Goal: Task Accomplishment & Management: Use online tool/utility

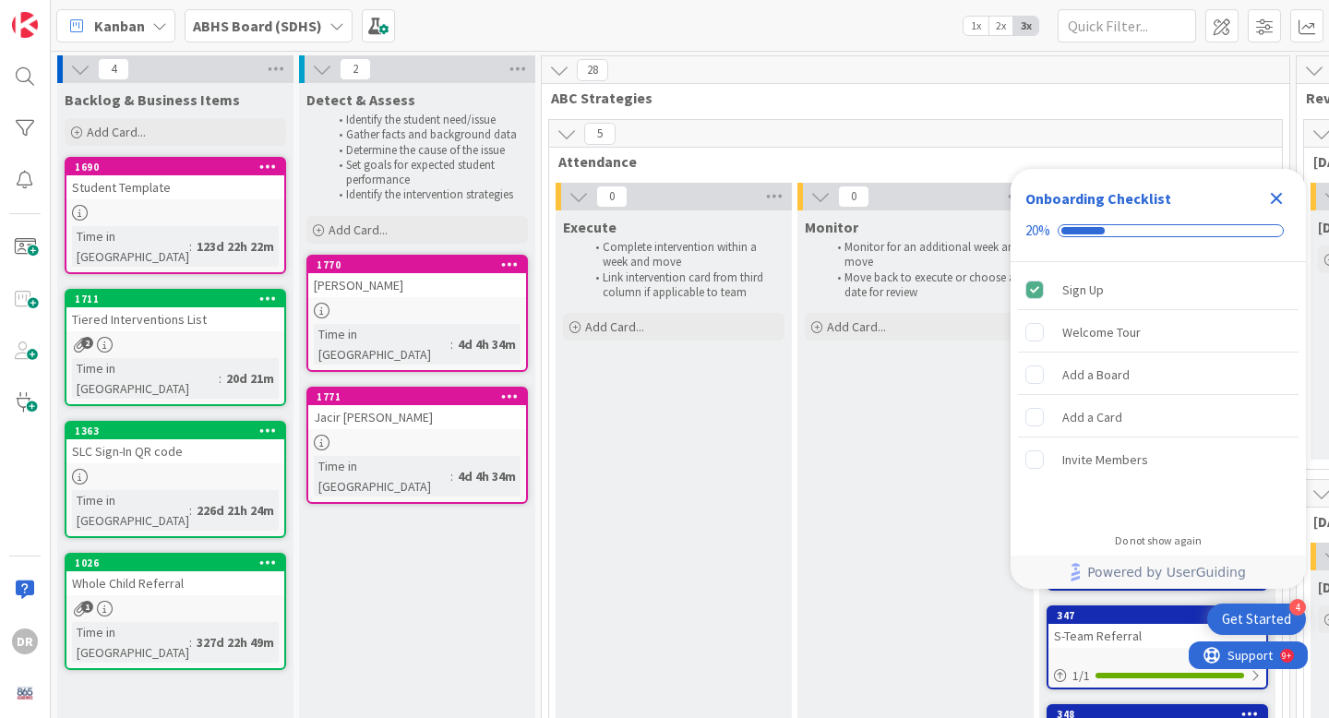
click at [339, 29] on icon at bounding box center [336, 25] width 15 height 15
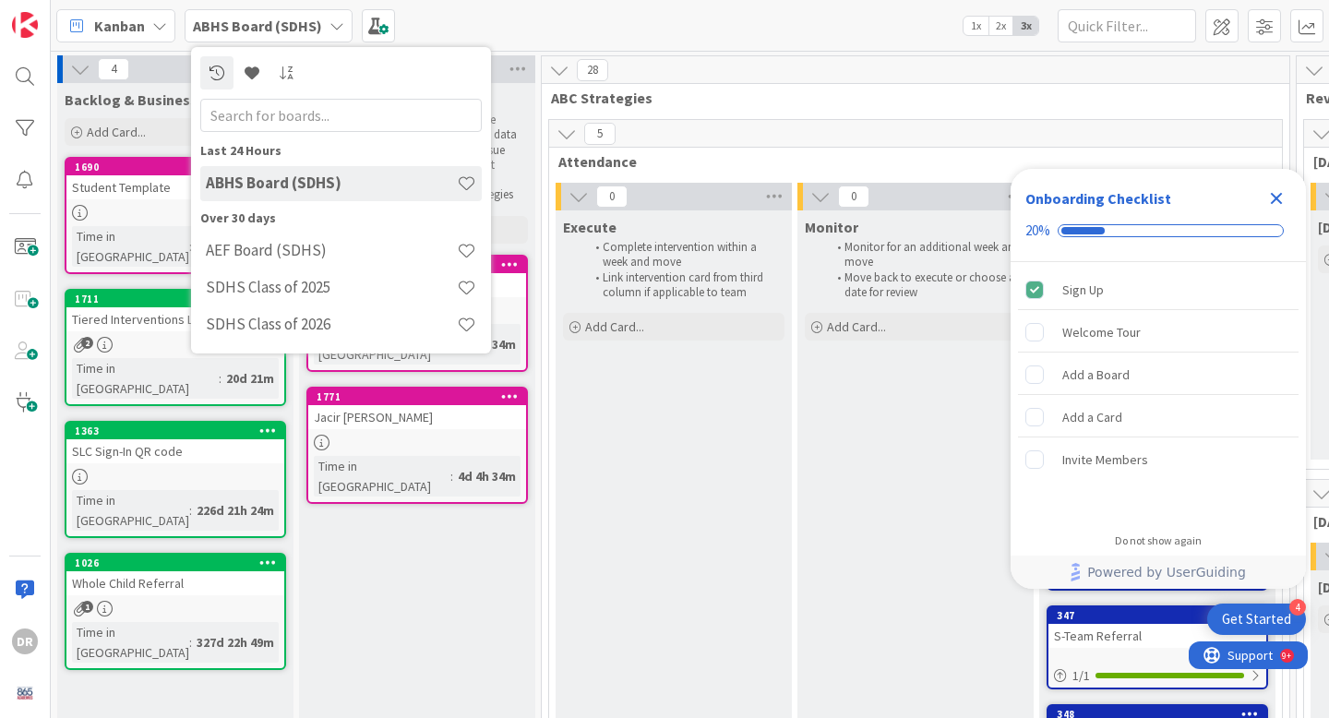
click at [339, 29] on icon at bounding box center [336, 25] width 15 height 15
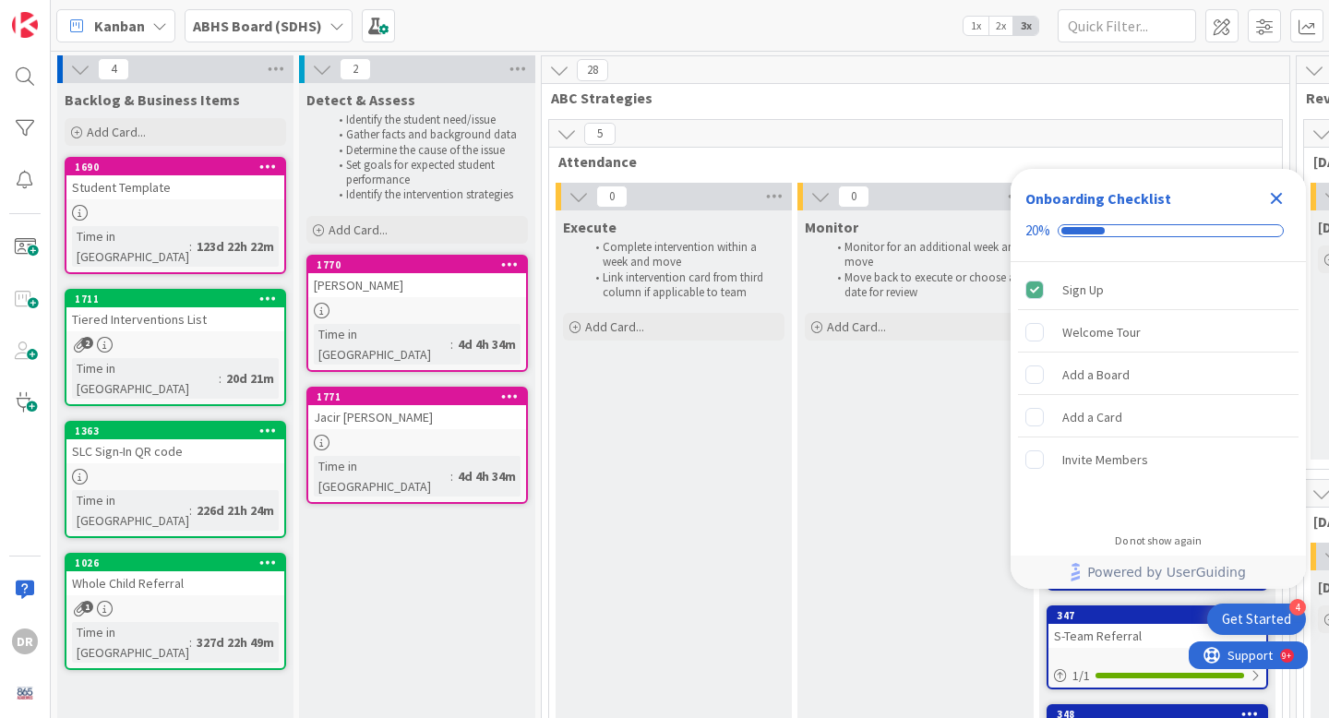
click at [164, 18] on icon at bounding box center [159, 25] width 15 height 15
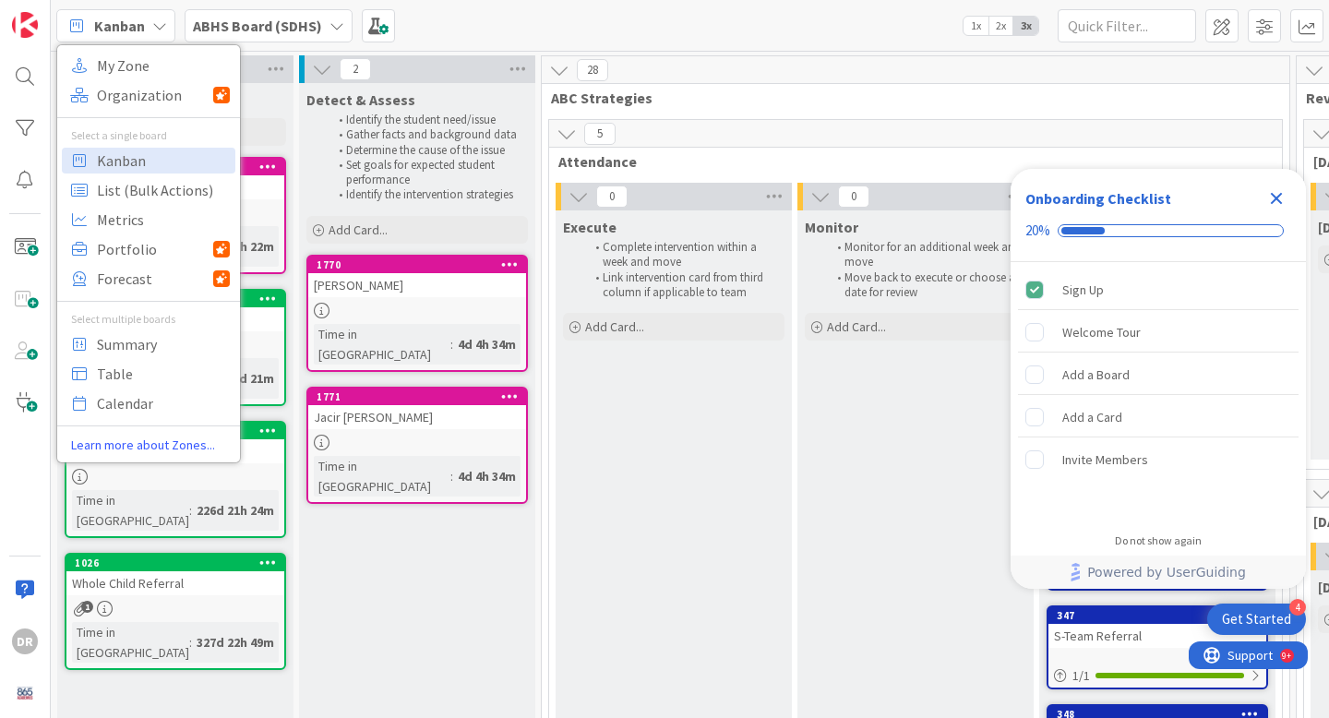
click at [164, 18] on icon at bounding box center [159, 25] width 15 height 15
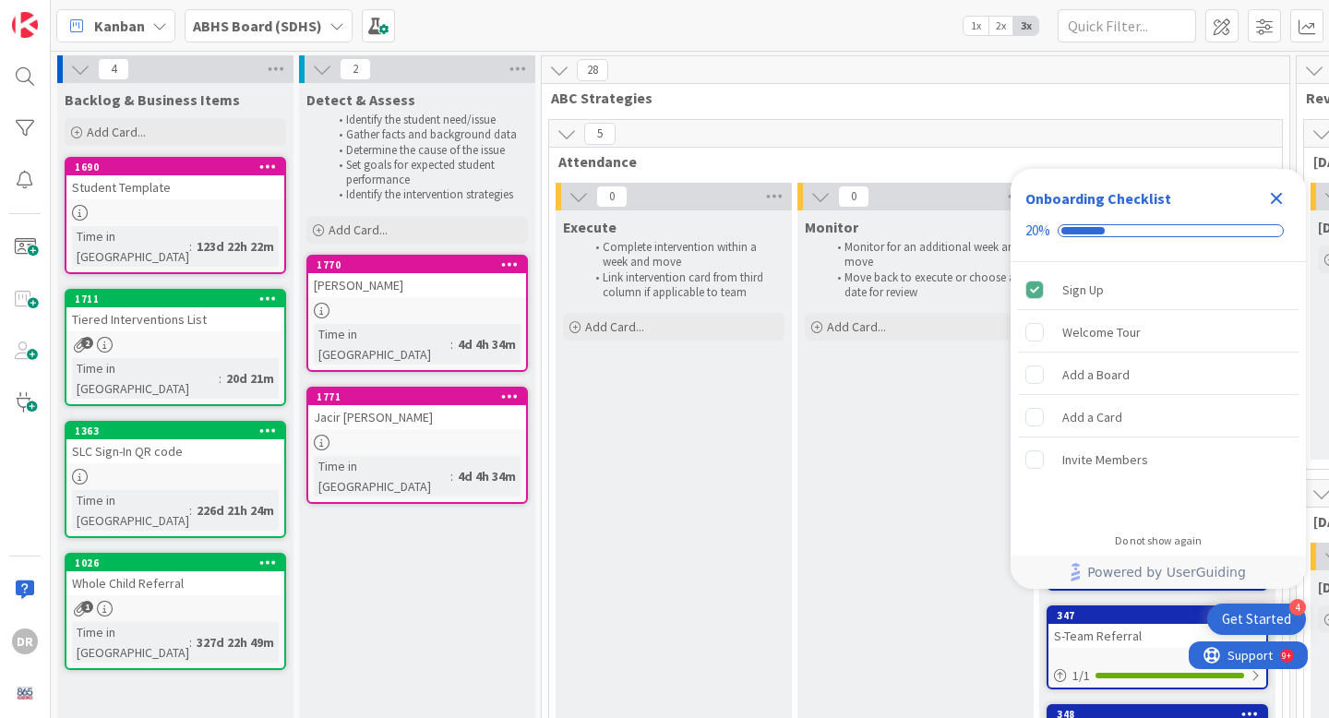
click at [369, 311] on div at bounding box center [417, 311] width 218 height 16
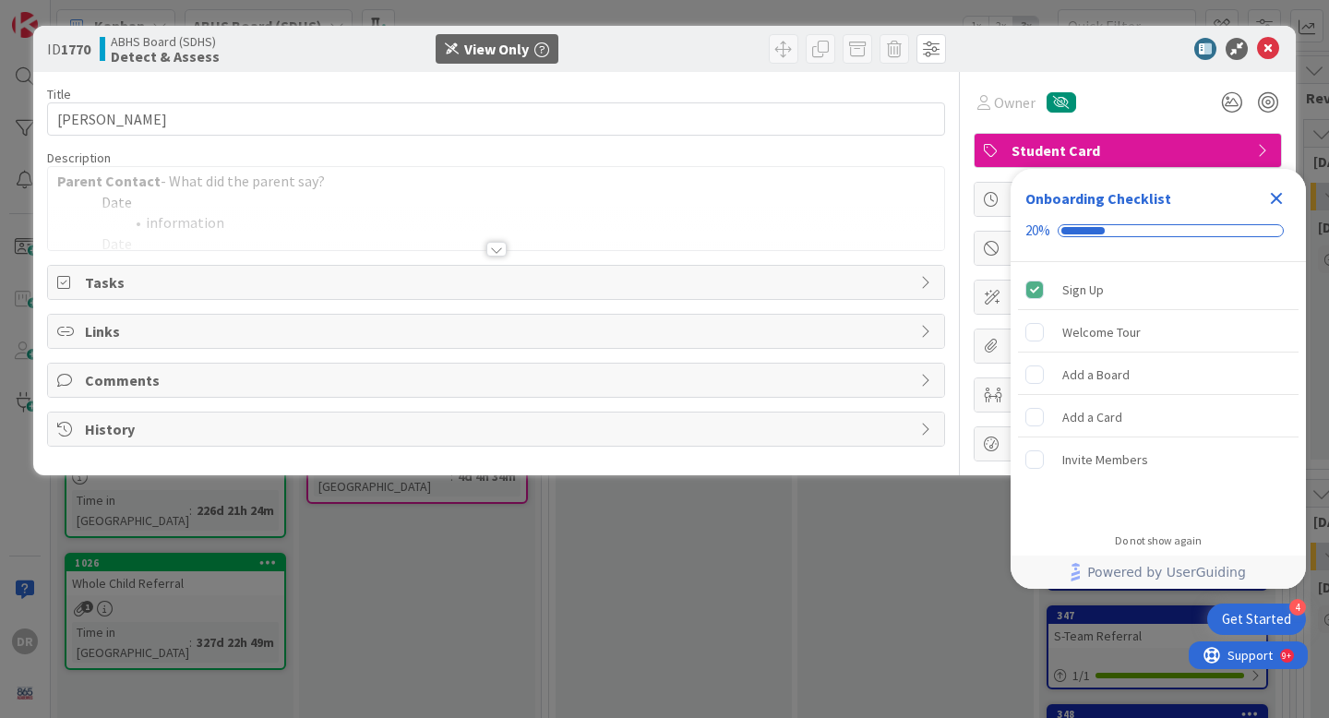
click at [1279, 206] on icon "Close Checklist" at bounding box center [1276, 198] width 22 height 22
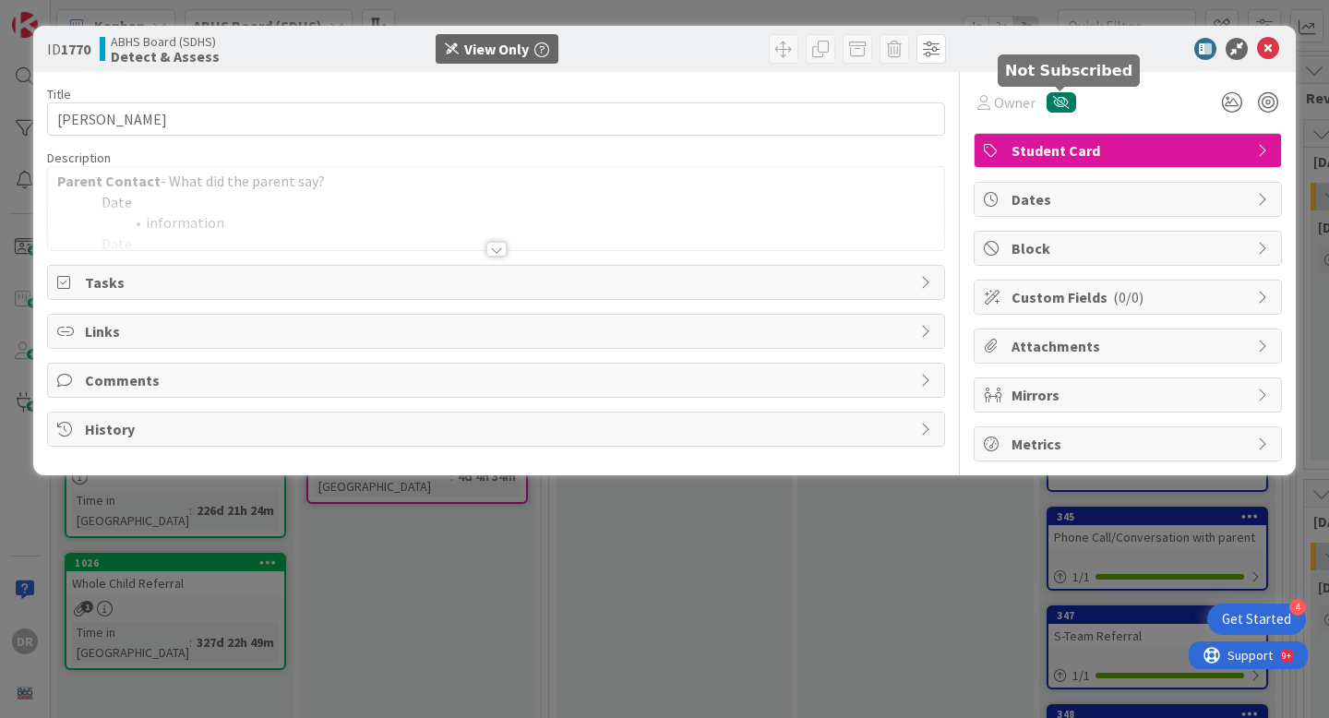
click at [1067, 106] on icon "button" at bounding box center [1061, 102] width 17 height 13
click at [1067, 106] on div "DR" at bounding box center [1063, 102] width 20 height 20
click at [505, 256] on div "Title 11 / 128 [PERSON_NAME] Description Parent Contact - What did the parent s…" at bounding box center [496, 266] width 898 height 389
click at [493, 245] on div at bounding box center [496, 249] width 20 height 15
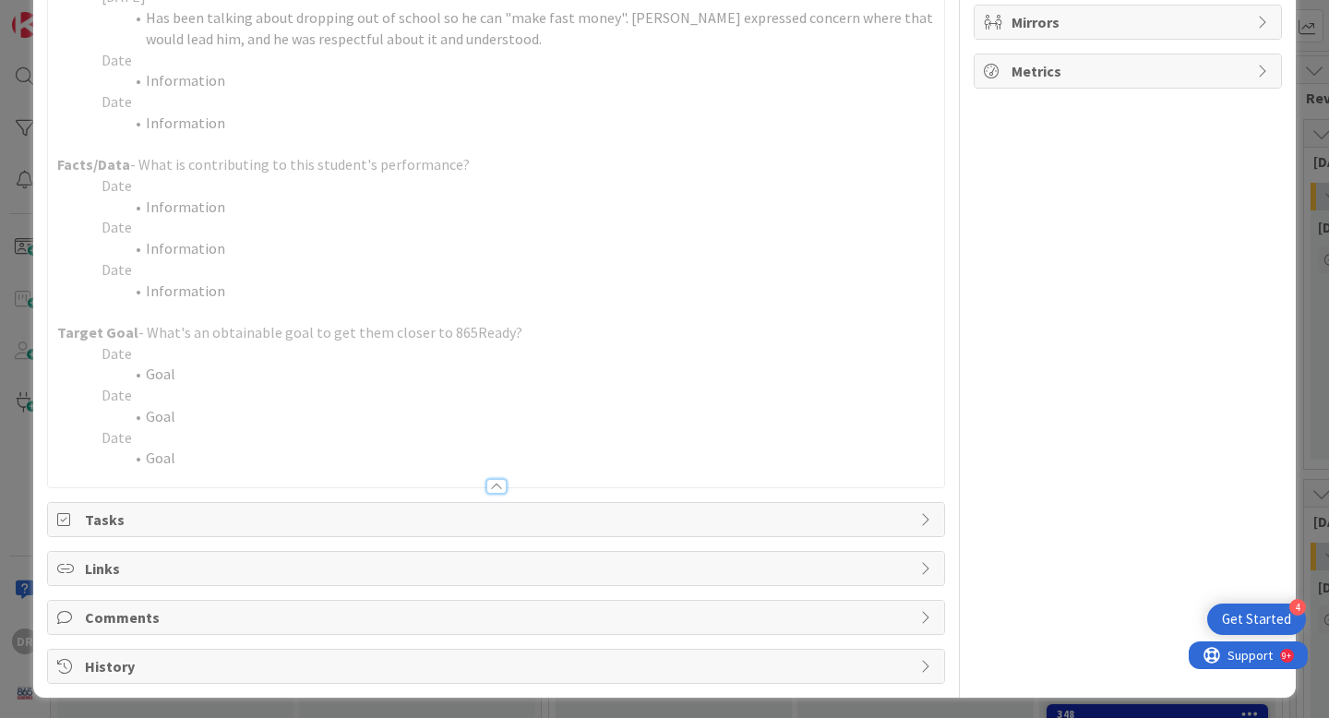
scroll to position [378, 0]
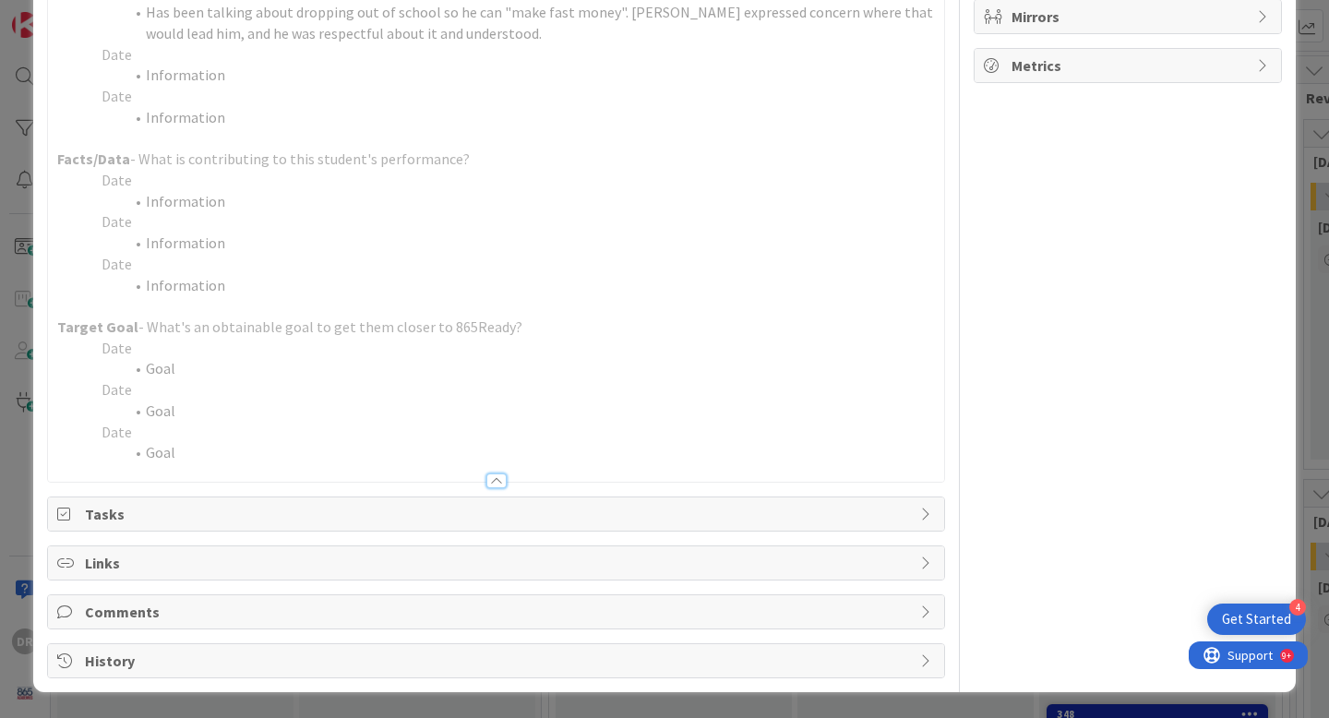
click at [921, 507] on icon at bounding box center [927, 514] width 15 height 15
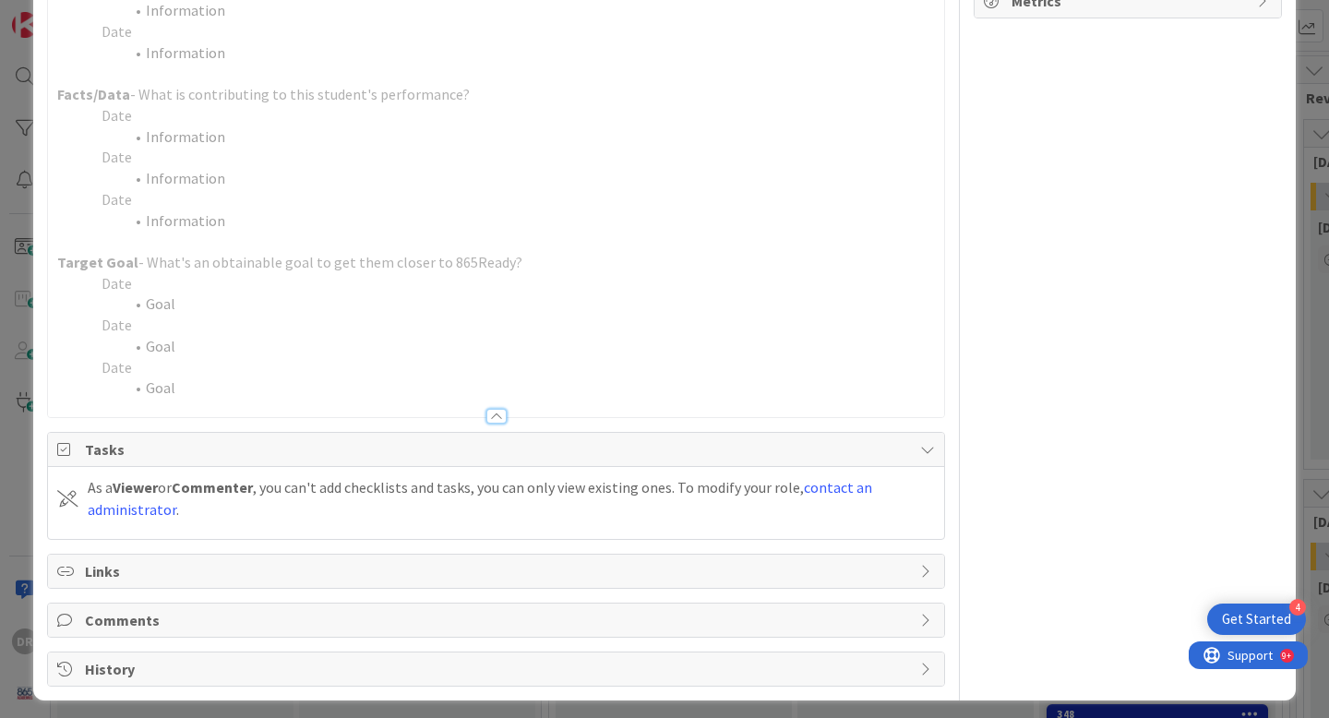
scroll to position [0, 0]
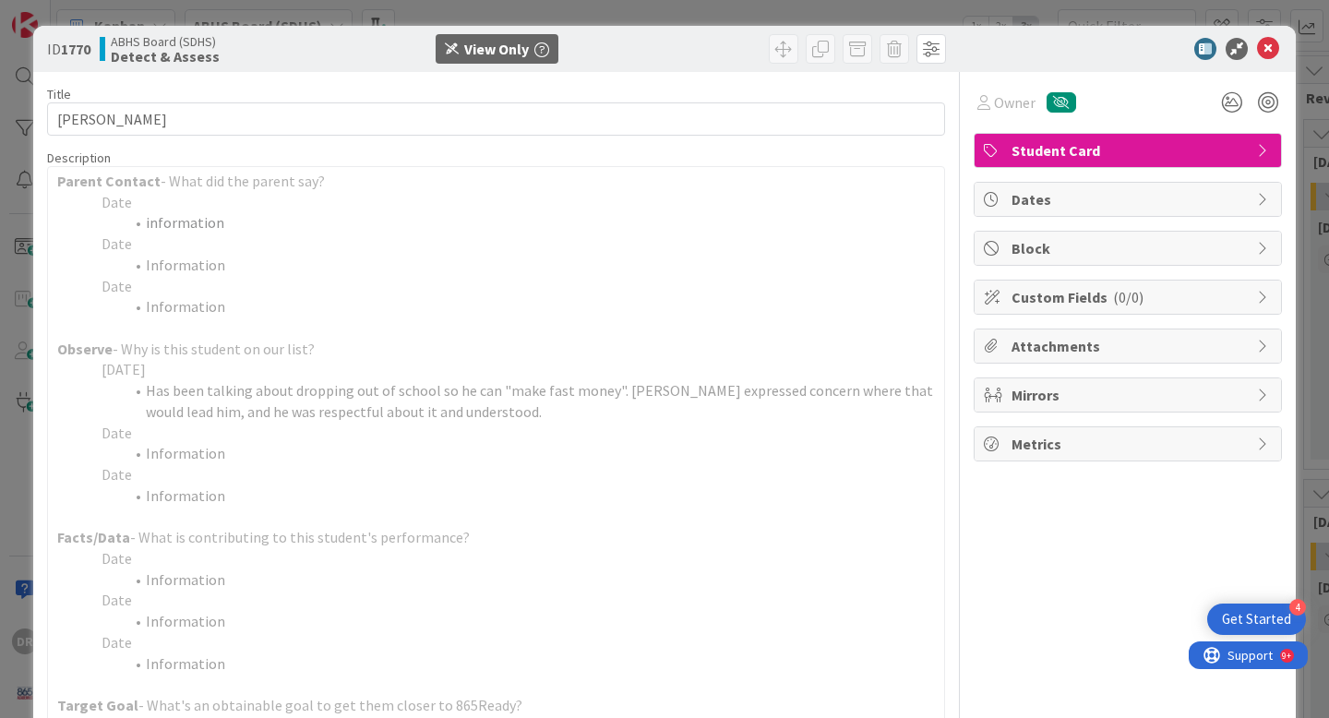
click at [1272, 55] on icon at bounding box center [1268, 49] width 22 height 22
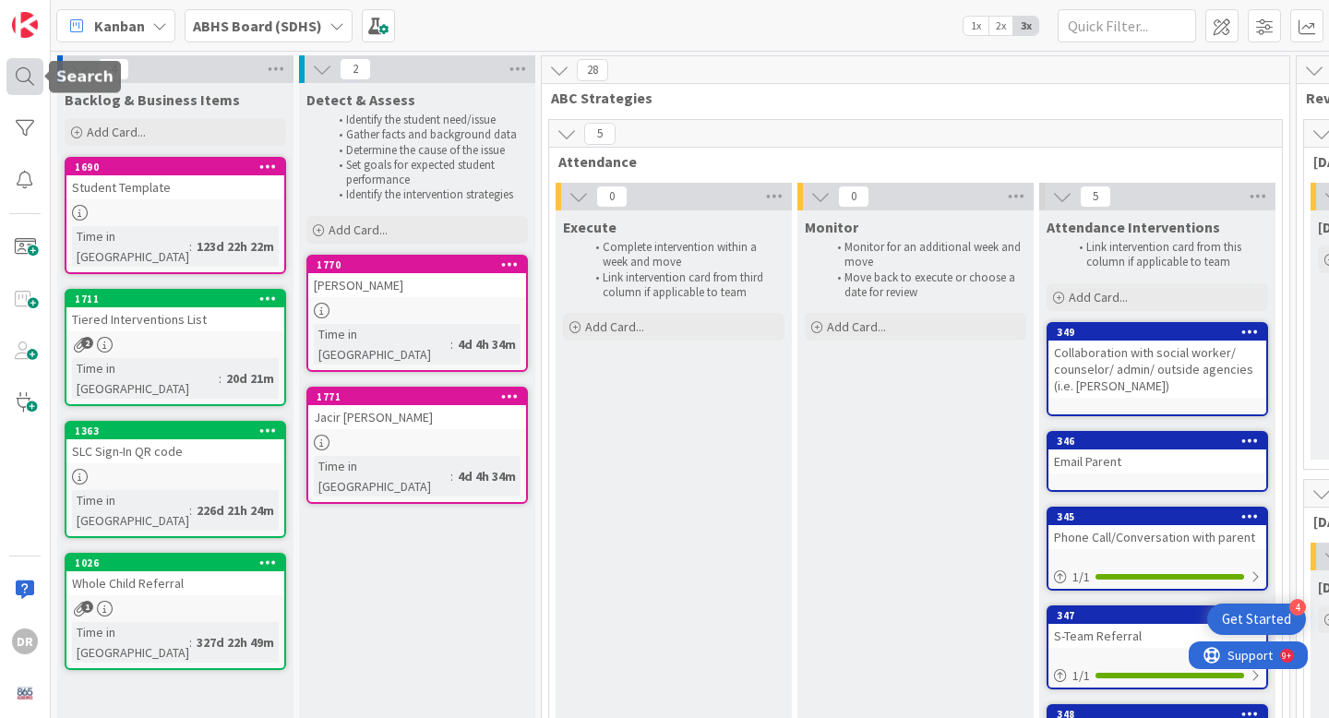
click at [32, 89] on div at bounding box center [24, 76] width 37 height 37
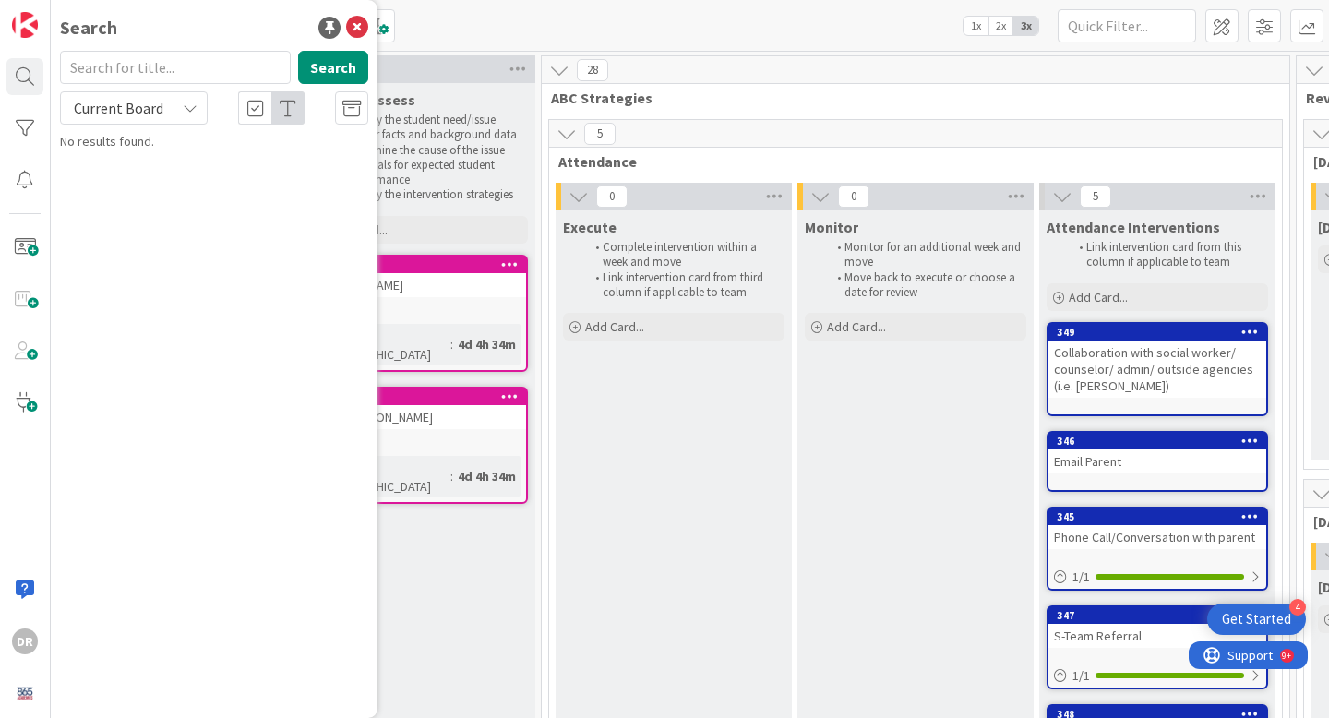
click at [219, 61] on input "text" at bounding box center [175, 67] width 231 height 33
click at [185, 107] on icon at bounding box center [190, 108] width 15 height 15
click at [170, 203] on div "Current Board All Boards" at bounding box center [166, 167] width 212 height 83
click at [176, 192] on span "All Boards" at bounding box center [166, 185] width 192 height 28
click at [171, 63] on input "text" at bounding box center [175, 67] width 231 height 33
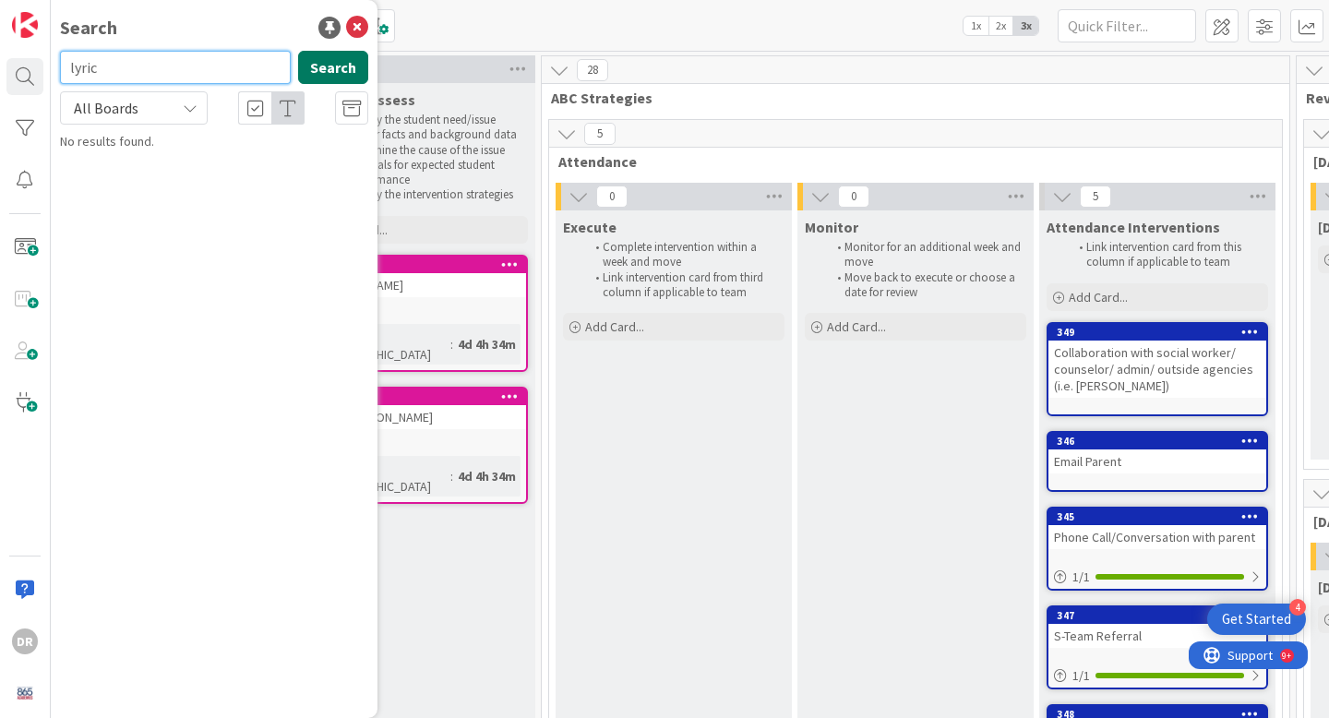
type input "lyric"
click at [341, 78] on button "Search" at bounding box center [333, 67] width 70 height 33
click at [357, 27] on icon at bounding box center [357, 28] width 22 height 22
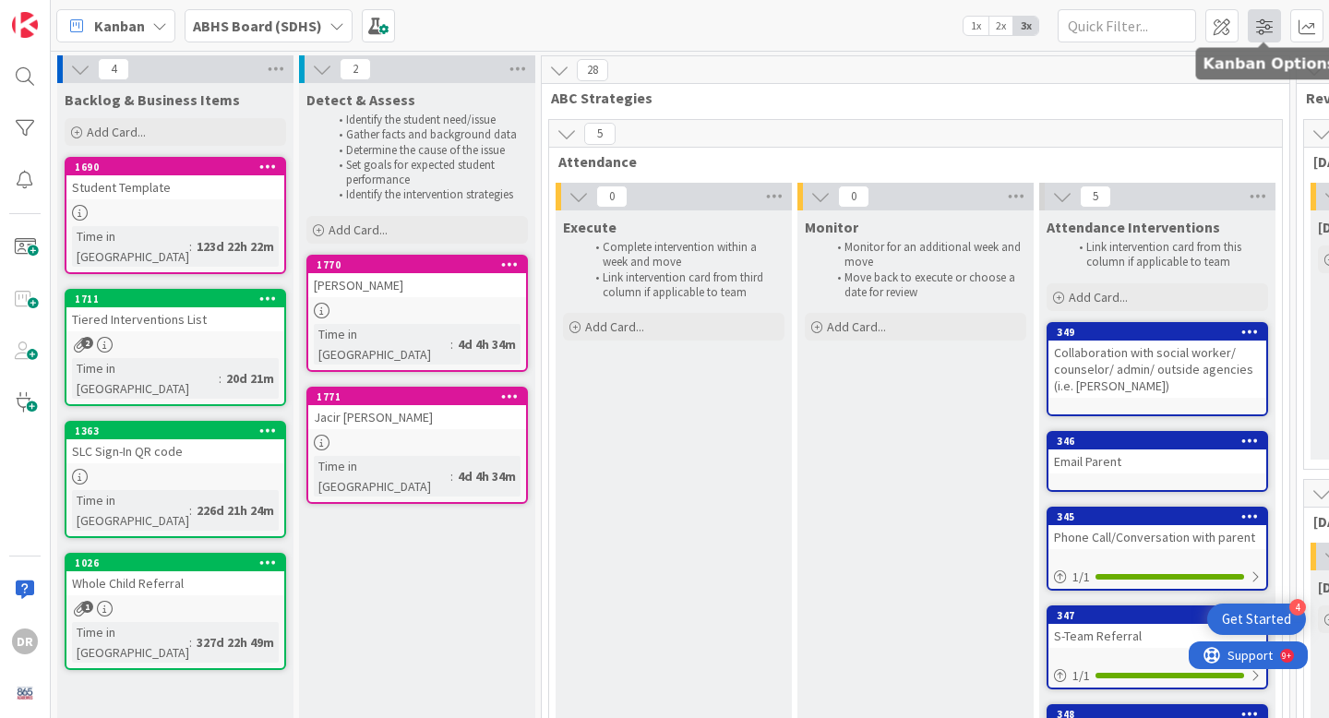
click at [1257, 36] on span at bounding box center [1263, 25] width 33 height 33
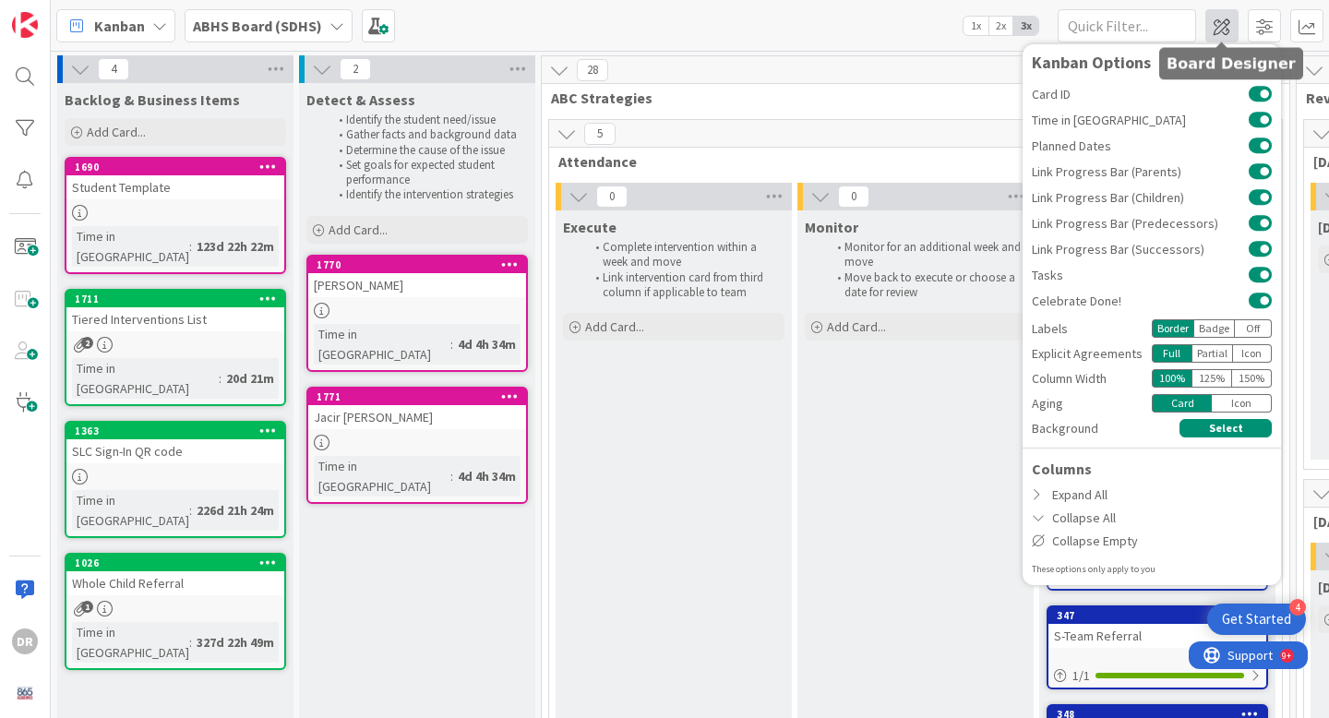
click at [1232, 35] on span at bounding box center [1221, 25] width 33 height 33
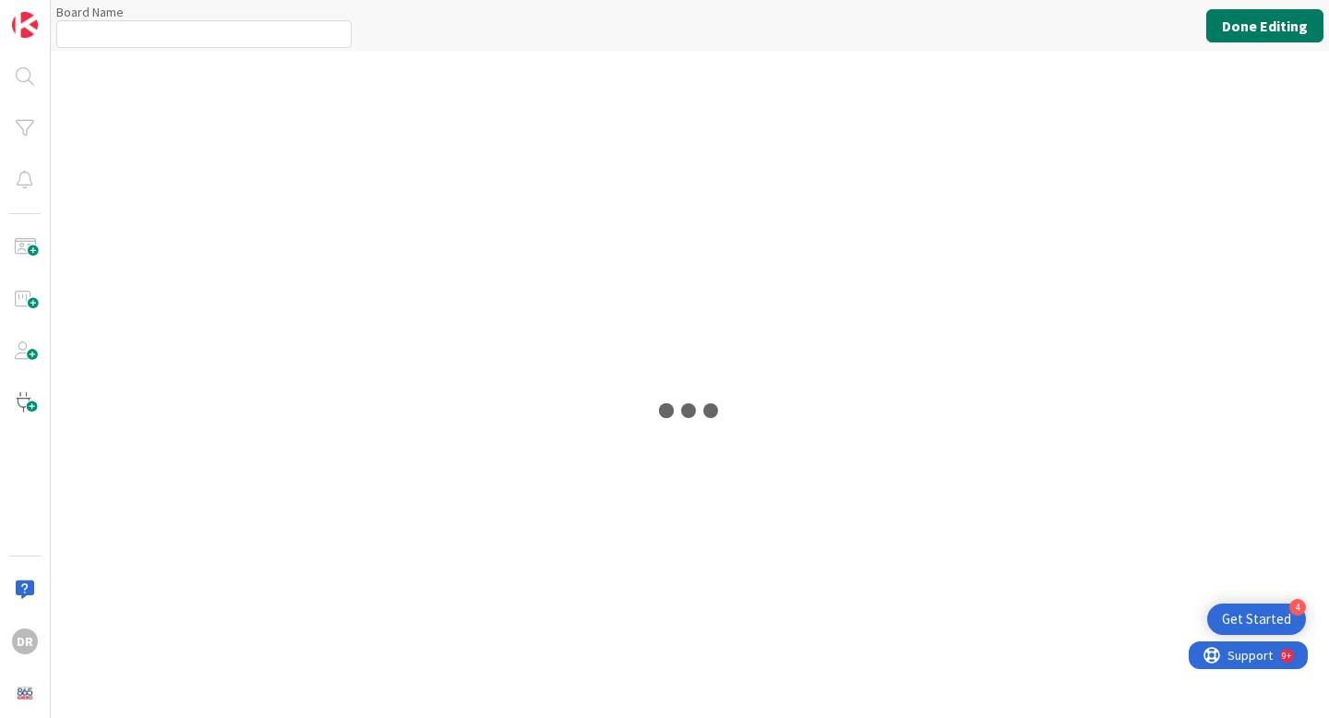
type input "ABHS Board (SDHS)"
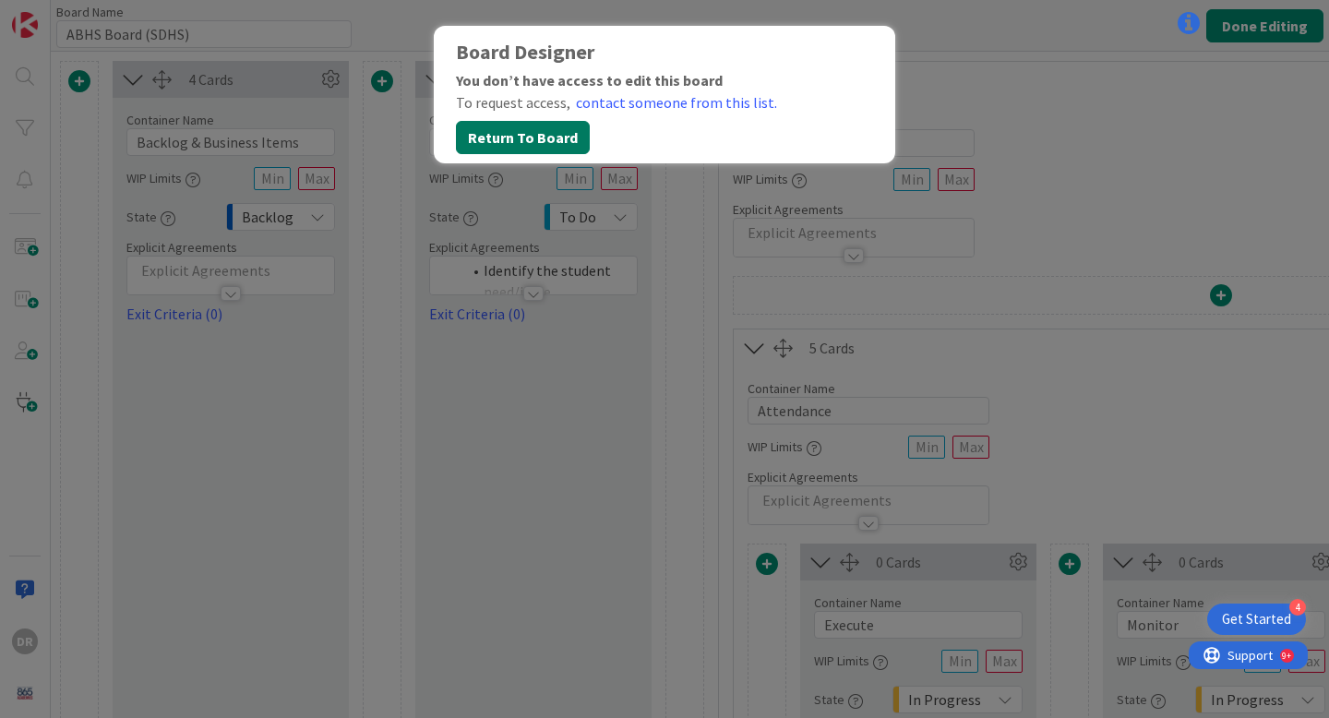
click at [503, 138] on button "Return To Board" at bounding box center [523, 137] width 134 height 33
